Goal: Information Seeking & Learning: Learn about a topic

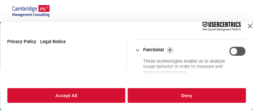
scroll to position [40, 0]
click at [94, 94] on button "Accept All" at bounding box center [66, 95] width 118 height 15
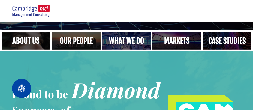
scroll to position [200, 0]
click at [88, 38] on link "A crowd in silhouette at sunset, on a rise or lookout point" at bounding box center [77, 40] width 52 height 19
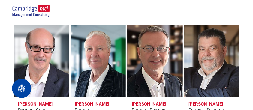
scroll to position [1564, 0]
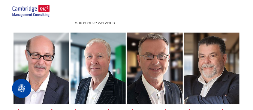
click at [144, 54] on link at bounding box center [155, 68] width 59 height 76
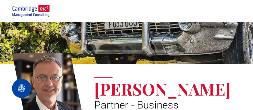
scroll to position [40, 0]
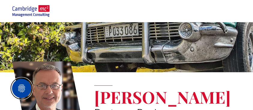
click at [20, 88] on button "Privacy Settings" at bounding box center [21, 88] width 19 height 19
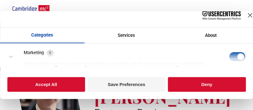
scroll to position [0, 0]
